Goal: Check status: Check status

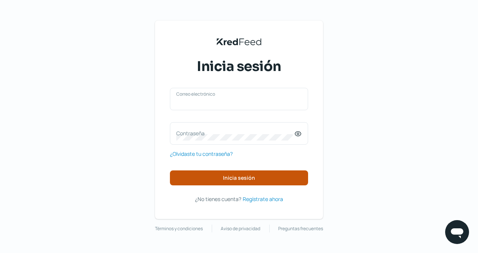
type input "[EMAIL_ADDRESS][DOMAIN_NAME]"
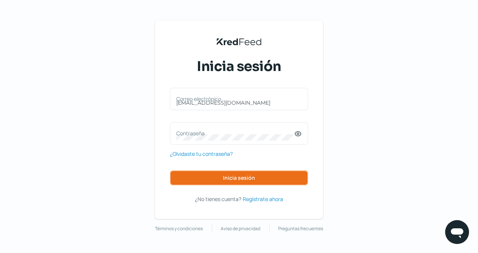
click at [219, 178] on button "Inicia sesión" at bounding box center [239, 177] width 138 height 15
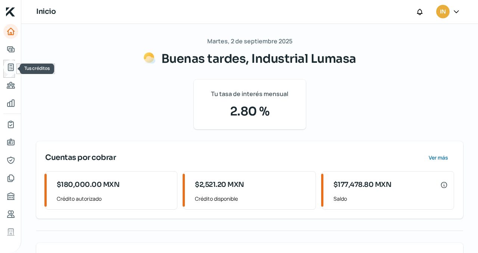
click at [11, 66] on icon "Tus créditos" at bounding box center [10, 67] width 9 height 9
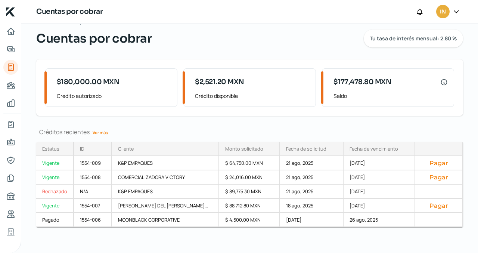
scroll to position [24, 0]
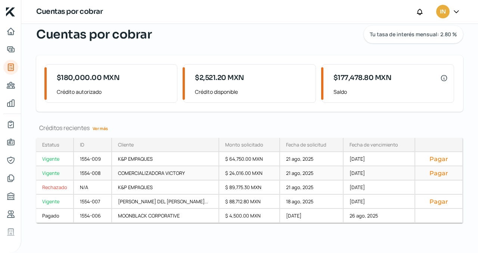
click at [53, 172] on div "Vigente" at bounding box center [55, 173] width 38 height 14
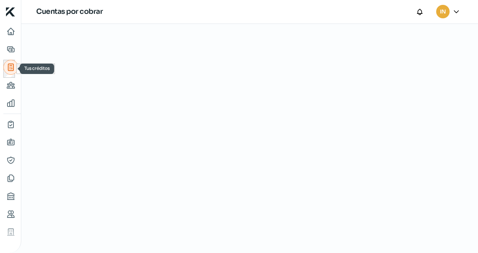
click at [13, 66] on icon "Tus créditos" at bounding box center [10, 67] width 5 height 7
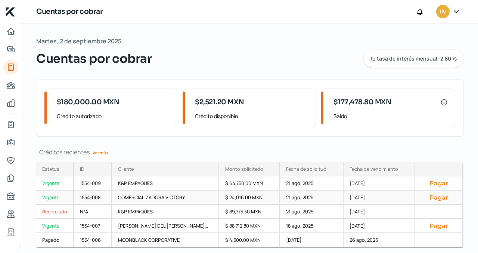
click at [151, 197] on div "COMERCIALIZADORA VICTORY" at bounding box center [165, 197] width 107 height 14
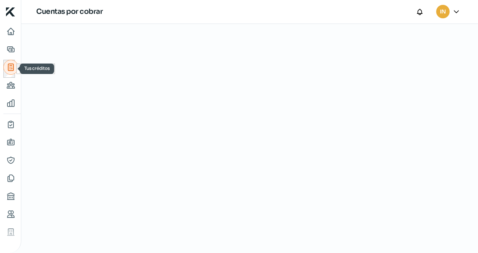
click at [12, 66] on icon "Tus créditos" at bounding box center [10, 67] width 5 height 7
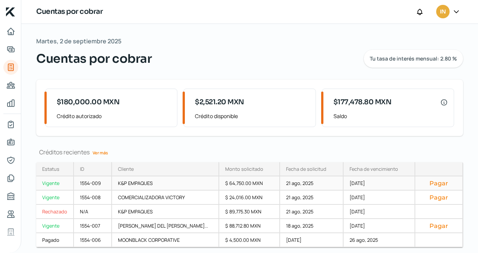
click at [133, 183] on div "K&P EMPAQUES" at bounding box center [165, 183] width 107 height 14
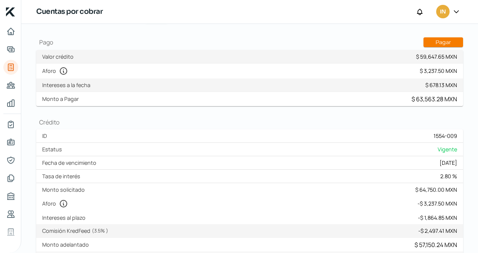
scroll to position [75, 0]
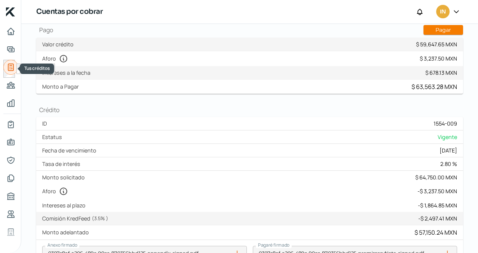
click at [8, 64] on icon "Tus créditos" at bounding box center [10, 67] width 5 height 7
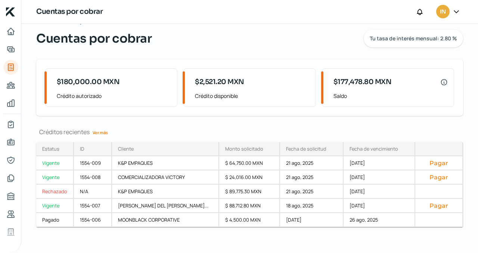
scroll to position [24, 0]
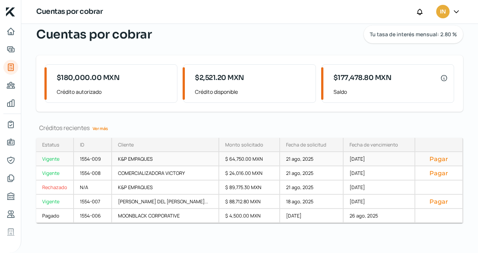
click at [99, 157] on div "1554-009" at bounding box center [93, 159] width 38 height 14
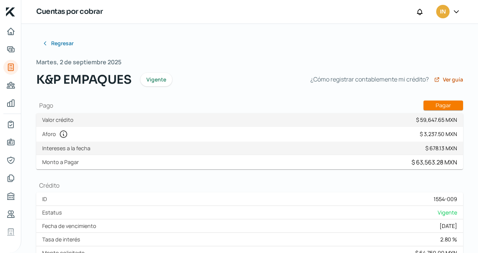
scroll to position [302, 0]
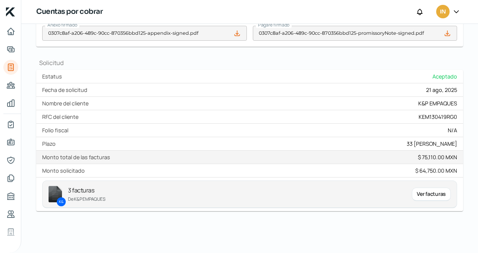
click at [420, 194] on div "Ver facturas" at bounding box center [431, 193] width 39 height 13
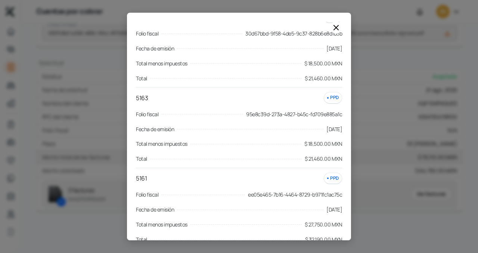
scroll to position [69, 0]
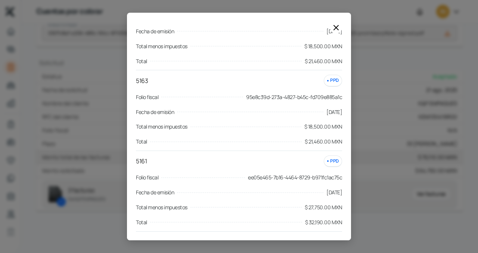
click at [105, 118] on div "3 Facturas 5155 PPD Folio fiscal 30d67bbd-9f58-4de5-9c37-828b6e8d1b5b Fecha de …" at bounding box center [239, 126] width 478 height 253
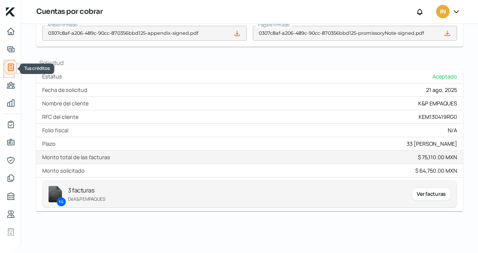
click at [10, 66] on icon "Tus créditos" at bounding box center [10, 67] width 9 height 9
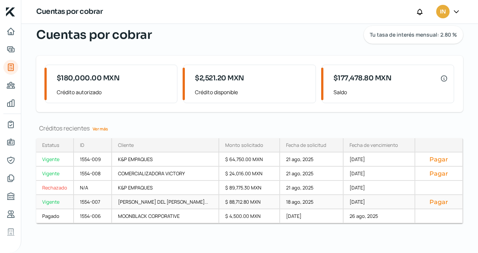
scroll to position [24, 0]
click at [132, 173] on div "COMERCIALIZADORA VICTORY" at bounding box center [165, 173] width 107 height 14
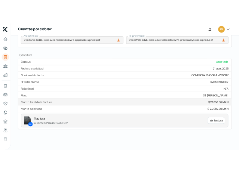
scroll to position [302, 0]
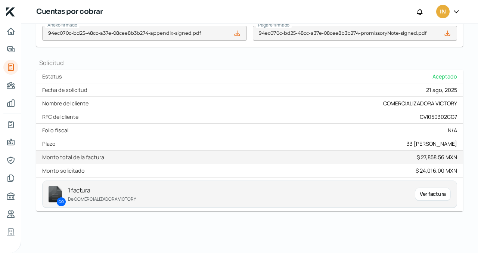
click at [418, 193] on div "Ver factura" at bounding box center [433, 193] width 36 height 13
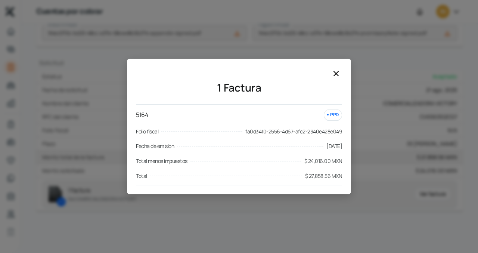
click at [337, 71] on icon at bounding box center [336, 73] width 9 height 9
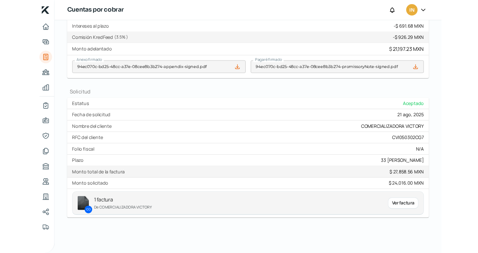
scroll to position [256, 0]
